Goal: Task Accomplishment & Management: Manage account settings

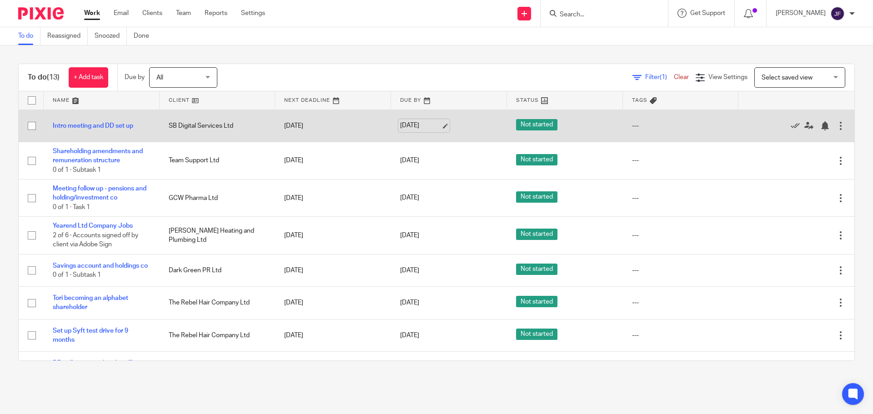
click at [419, 124] on link "[DATE]" at bounding box center [420, 126] width 41 height 10
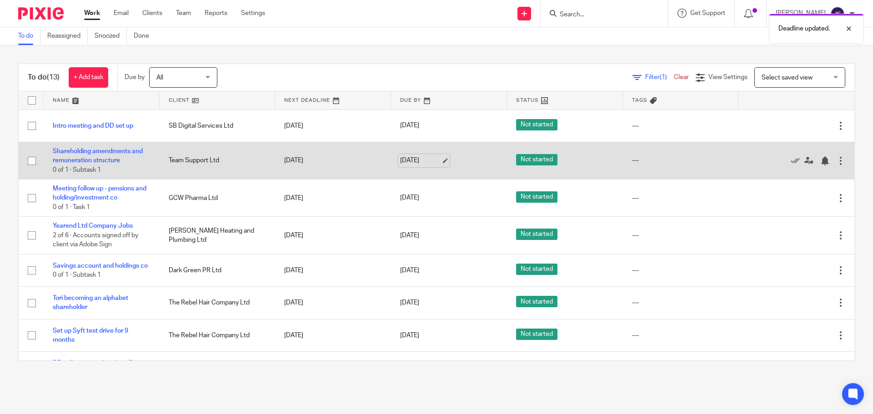
click at [400, 161] on link "[DATE]" at bounding box center [420, 161] width 41 height 10
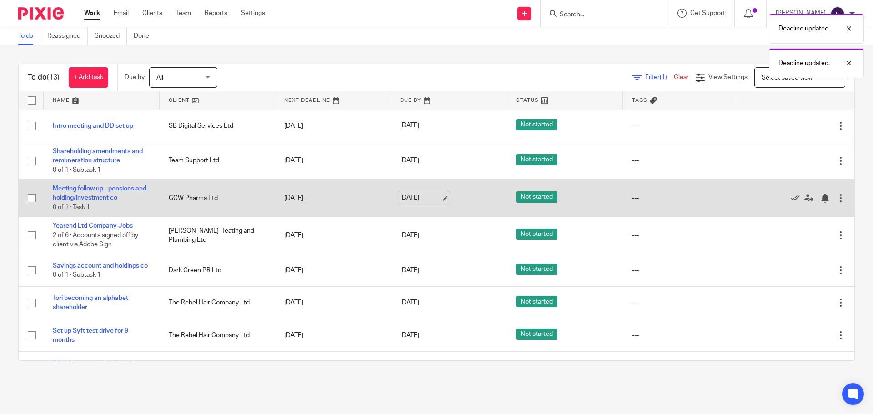
click at [416, 197] on link "[DATE]" at bounding box center [420, 198] width 41 height 10
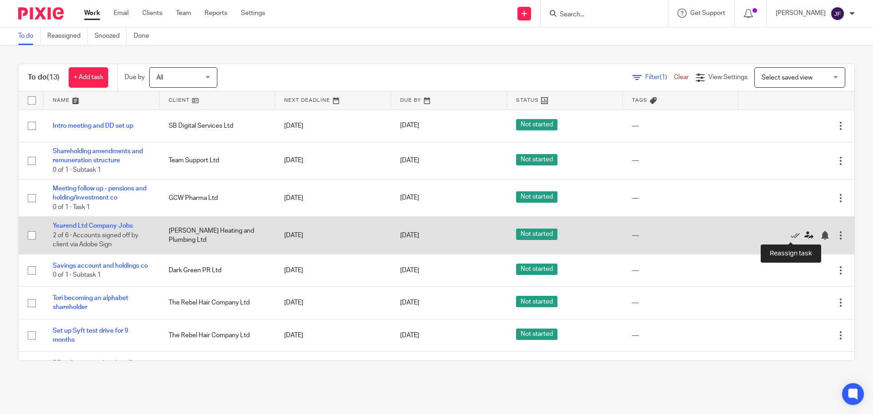
click at [805, 238] on icon at bounding box center [809, 235] width 9 height 9
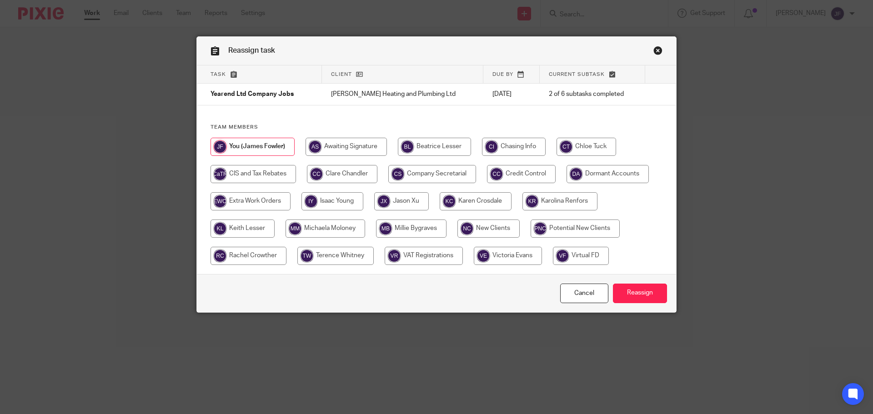
click at [559, 142] on input "radio" at bounding box center [587, 147] width 60 height 18
radio input "true"
click at [622, 284] on input "Reassign" at bounding box center [640, 294] width 54 height 20
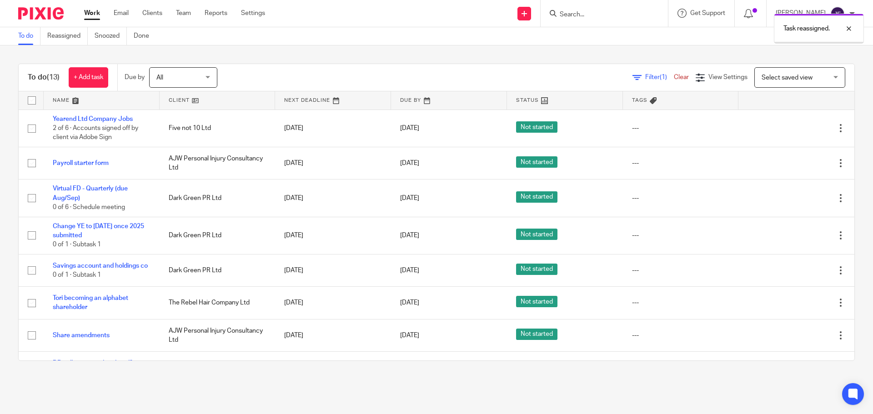
click at [18, 6] on div at bounding box center [37, 13] width 75 height 27
click at [25, 14] on img at bounding box center [40, 13] width 45 height 12
